Goal: Task Accomplishment & Management: Manage account settings

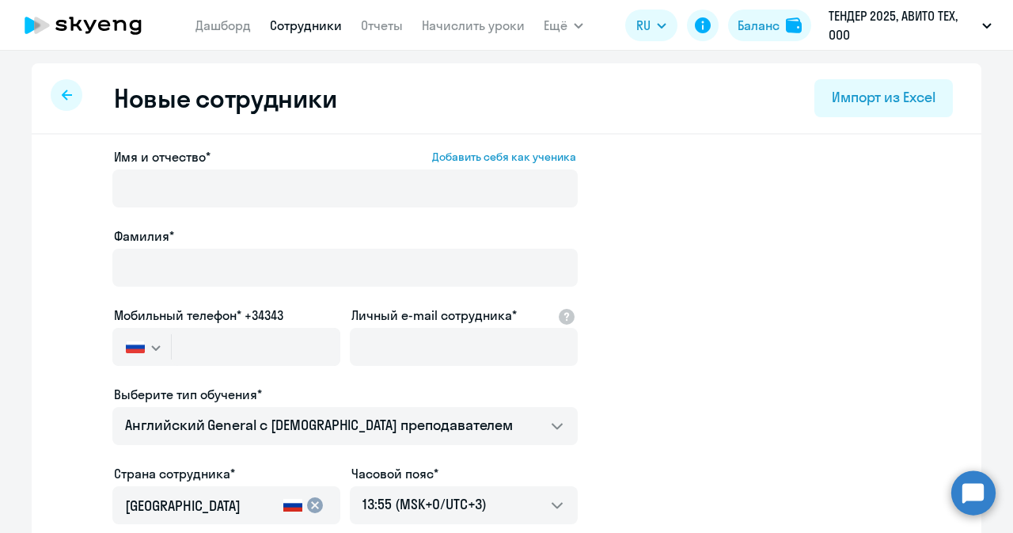
select select "english_adult_not_native_speaker"
select select "3"
click at [284, 25] on link "Сотрудники" at bounding box center [306, 25] width 72 height 16
select select "30"
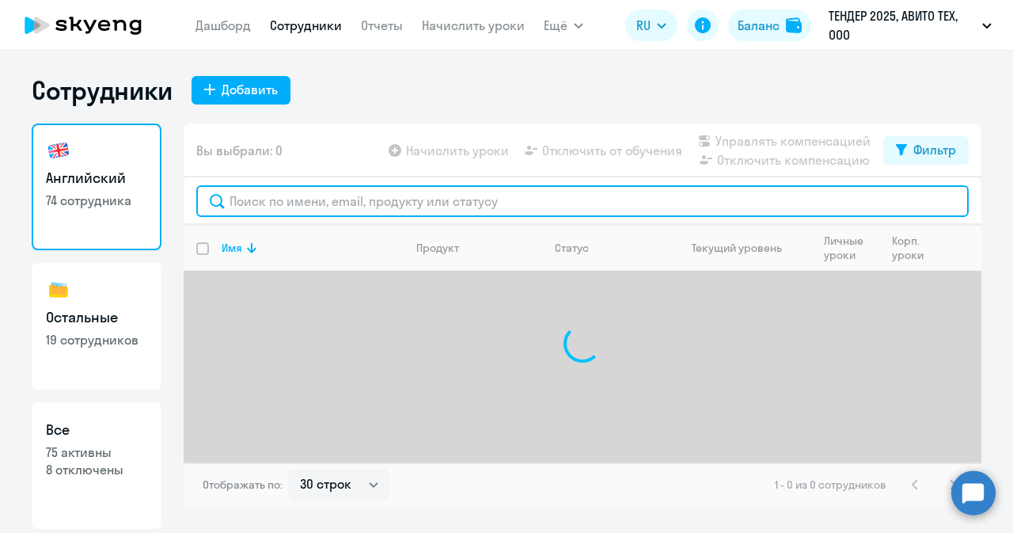
click at [282, 194] on input "text" at bounding box center [582, 201] width 773 height 32
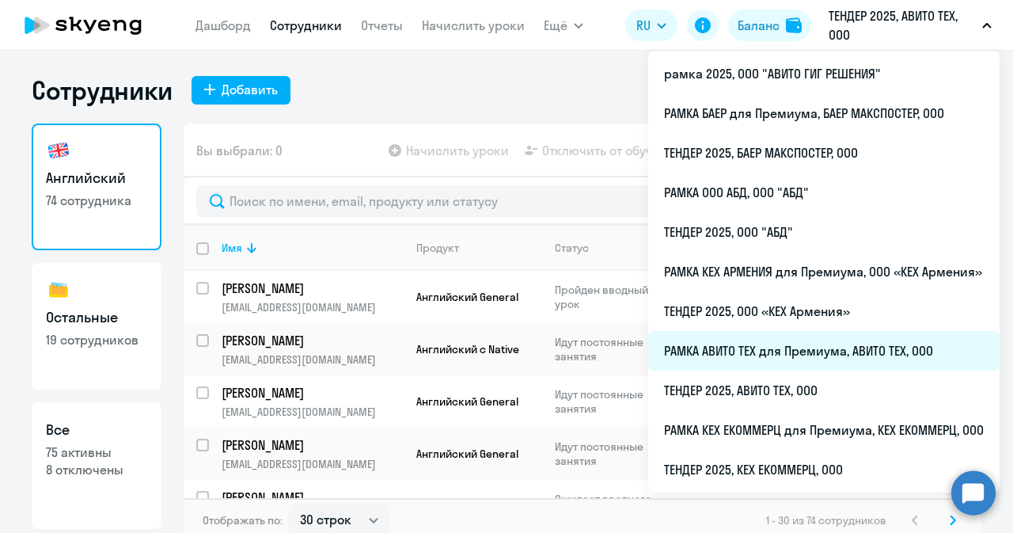
click at [769, 342] on li "РАМКА АВИТО ТЕХ для Премиума, АВИТО ТЕХ, ООО" at bounding box center [823, 351] width 351 height 40
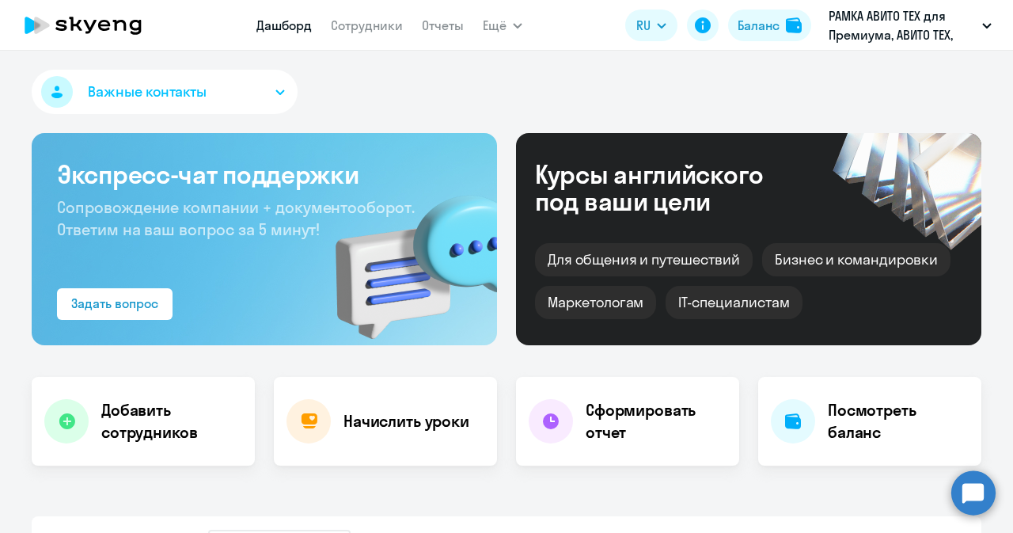
select select "30"
click at [359, 18] on link "Сотрудники" at bounding box center [367, 25] width 72 height 16
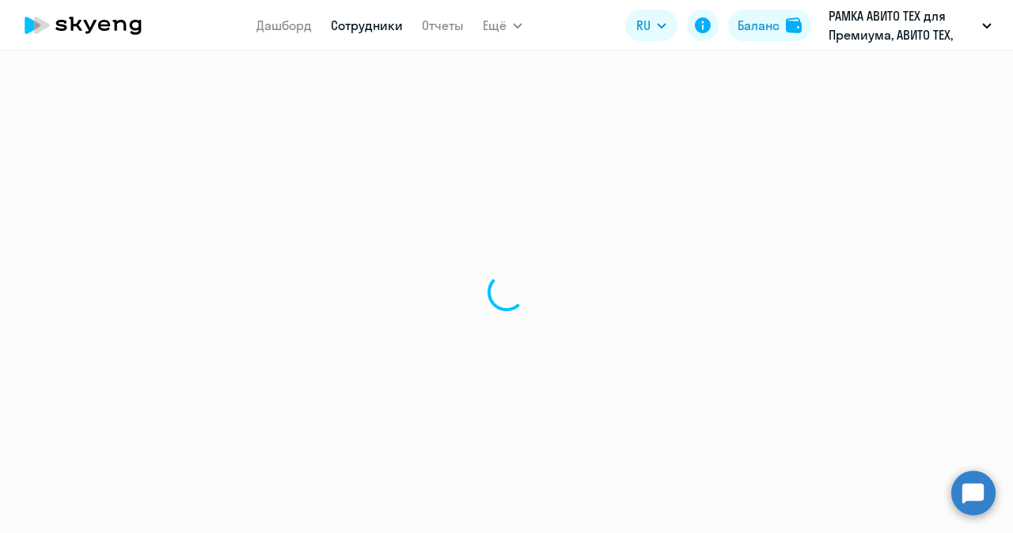
select select "30"
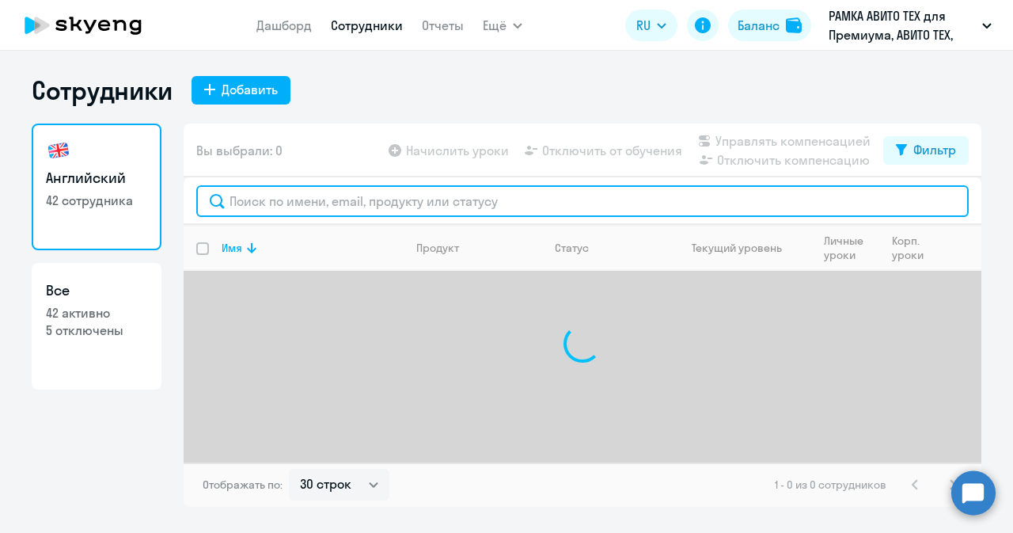
click at [310, 213] on input "text" at bounding box center [582, 201] width 773 height 32
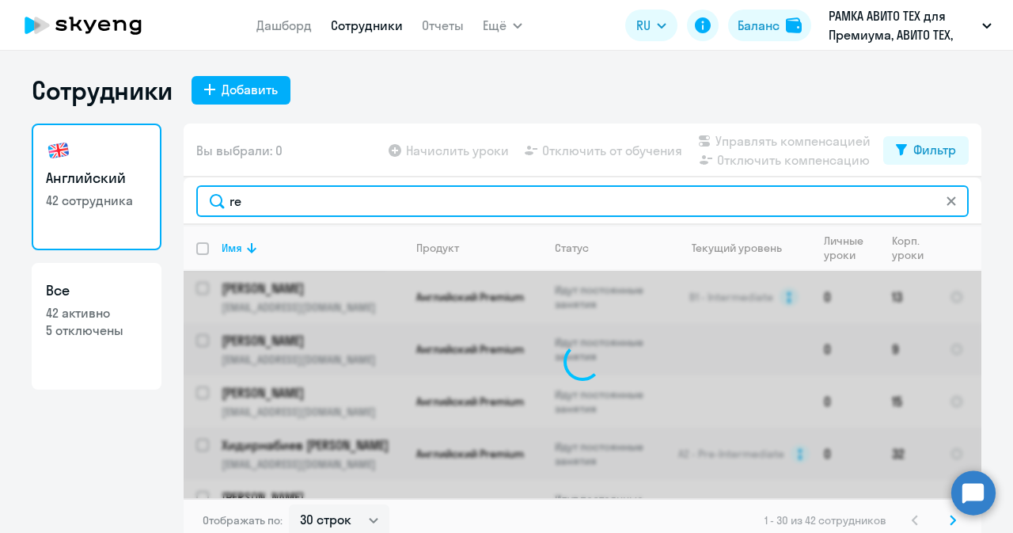
type input "r"
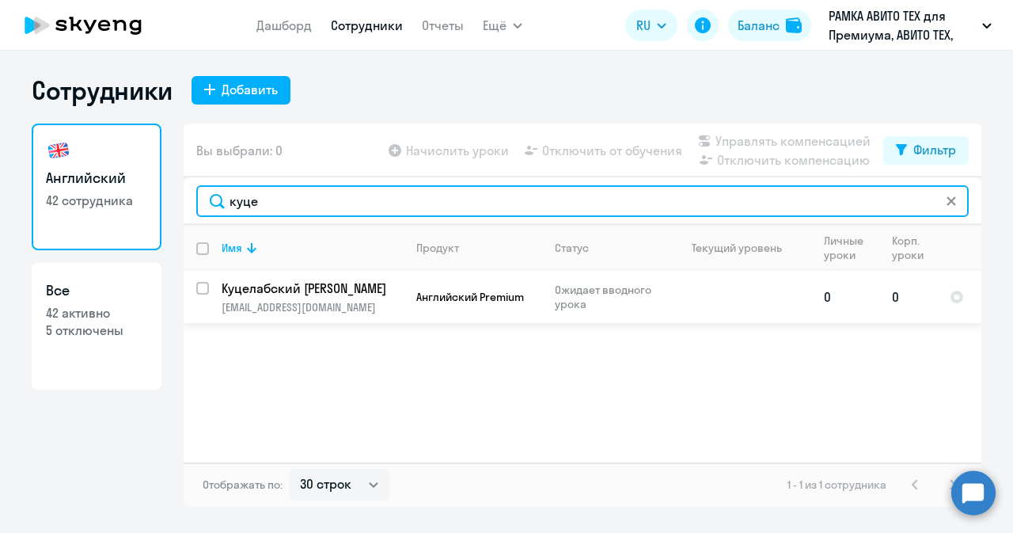
type input "куце"
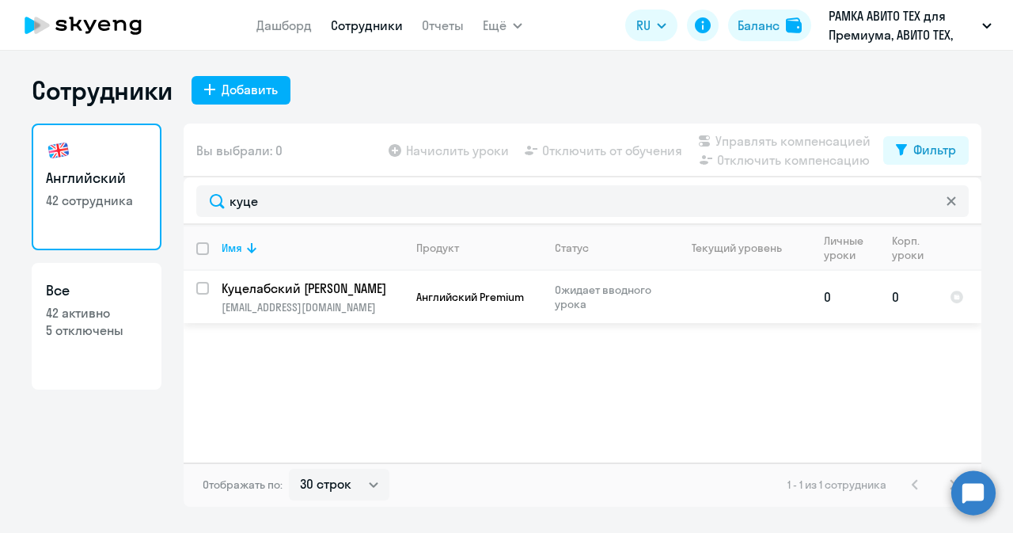
click at [219, 283] on td "Куцелабский [PERSON_NAME] [EMAIL_ADDRESS][DOMAIN_NAME]" at bounding box center [306, 297] width 195 height 52
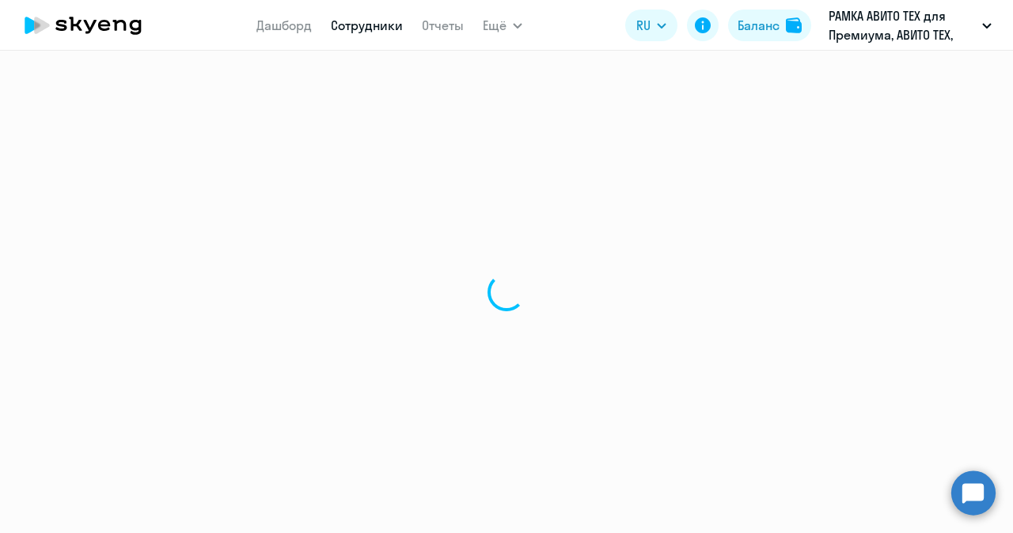
select select "english"
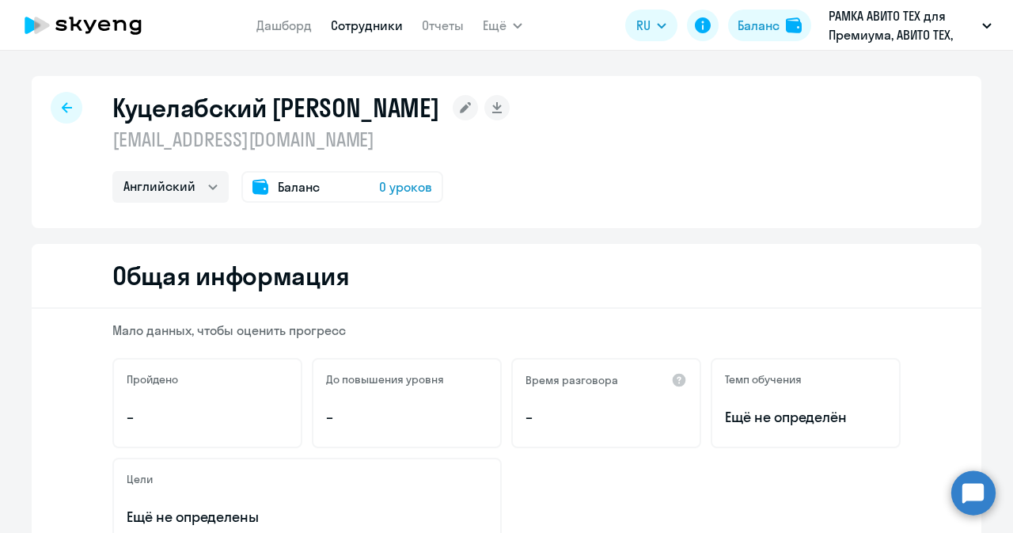
click at [397, 185] on span "0 уроков" at bounding box center [405, 186] width 53 height 19
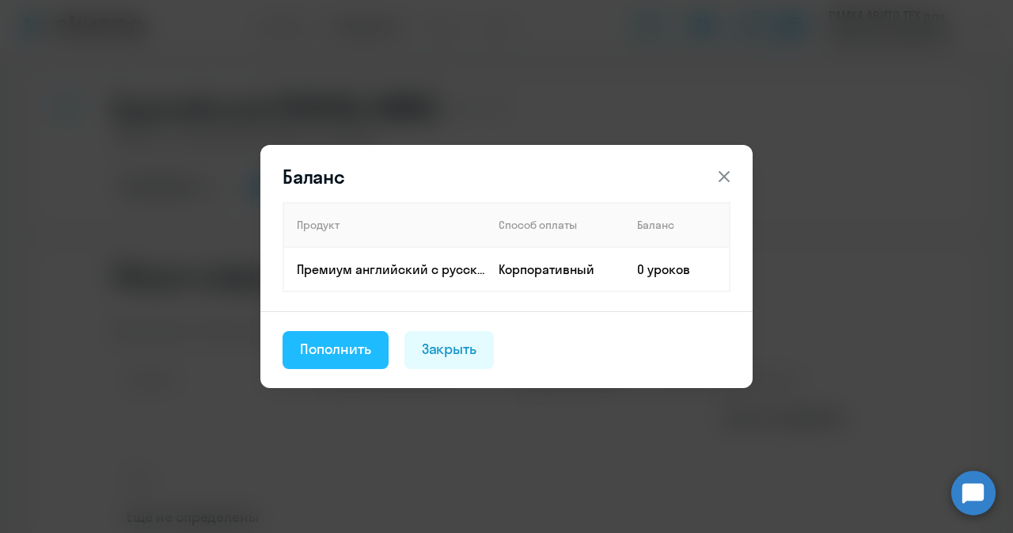
click at [372, 350] on button "Пополнить" at bounding box center [336, 350] width 106 height 38
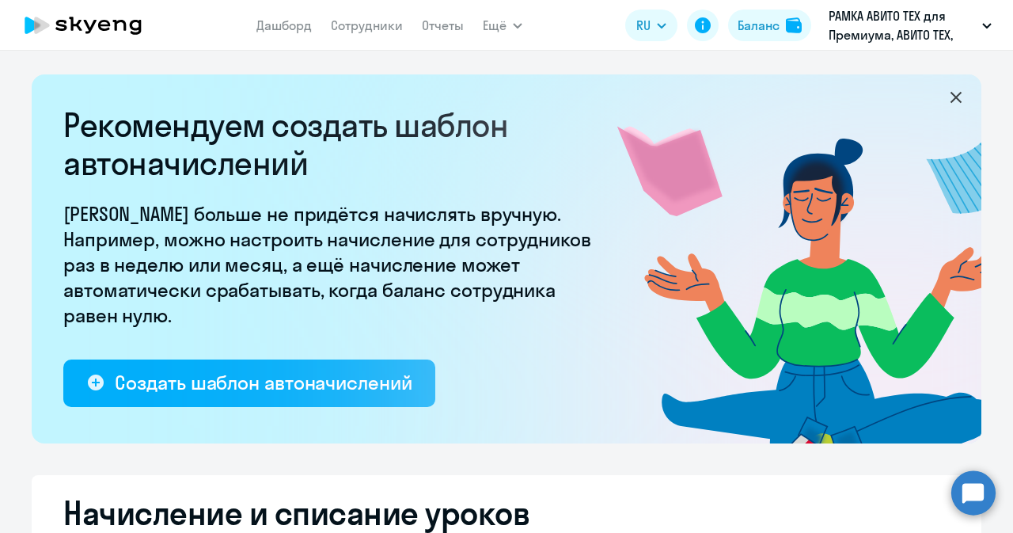
select select "10"
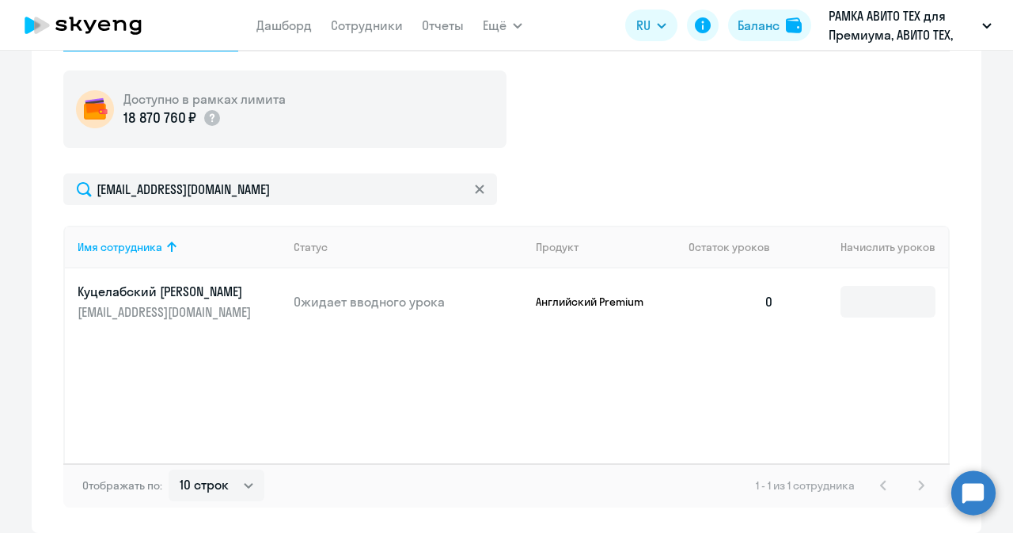
scroll to position [572, 0]
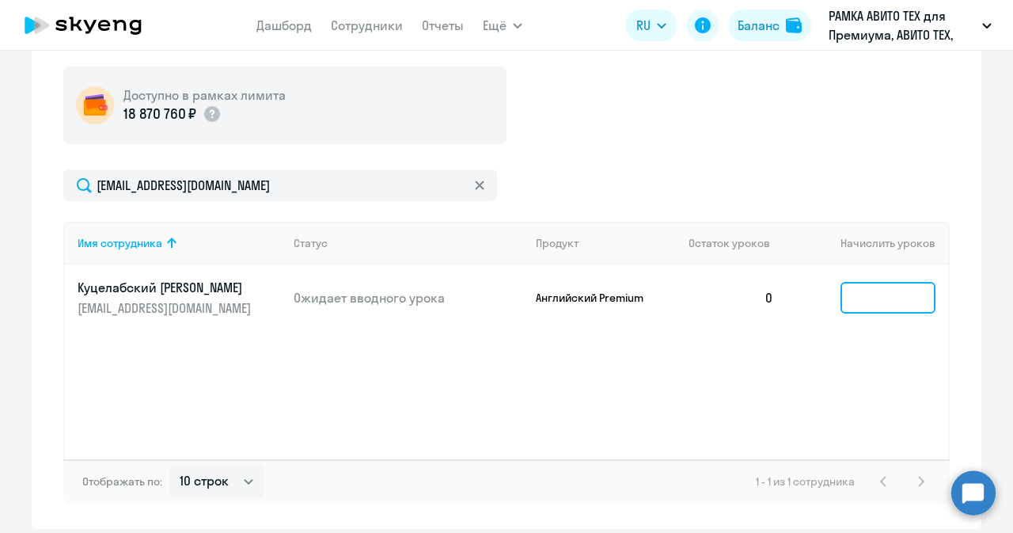
click at [858, 297] on input at bounding box center [888, 298] width 95 height 32
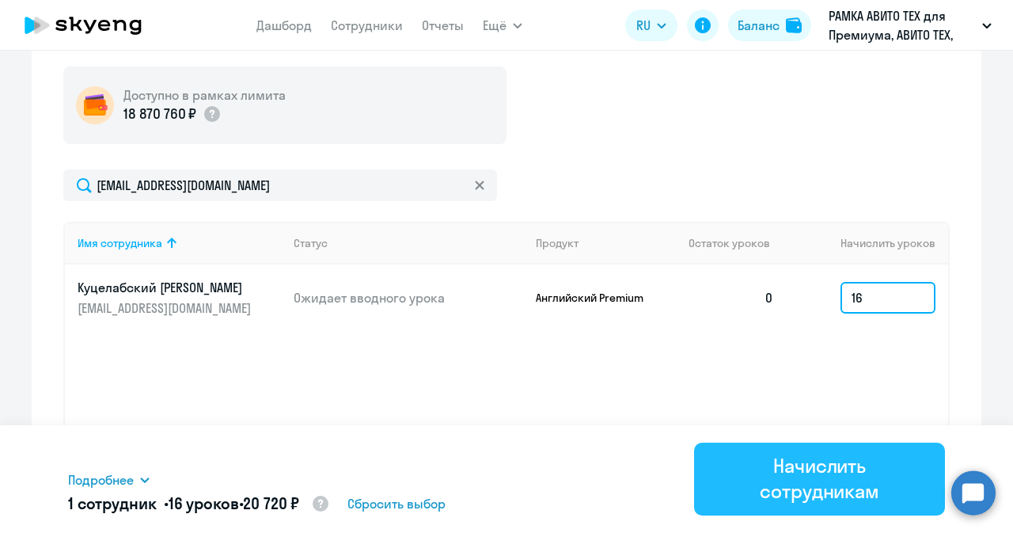
type input "16"
click at [788, 460] on div "Начислить сотрудникам" at bounding box center [819, 478] width 207 height 51
